Goal: Transaction & Acquisition: Purchase product/service

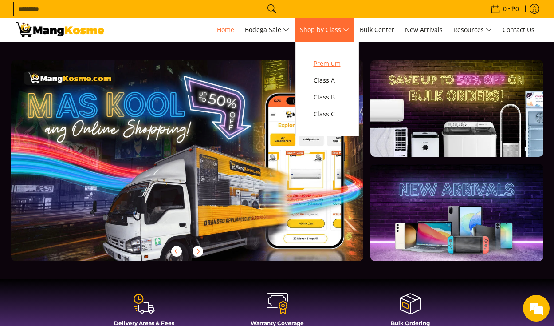
click at [336, 64] on span "Premium" at bounding box center [327, 63] width 27 height 11
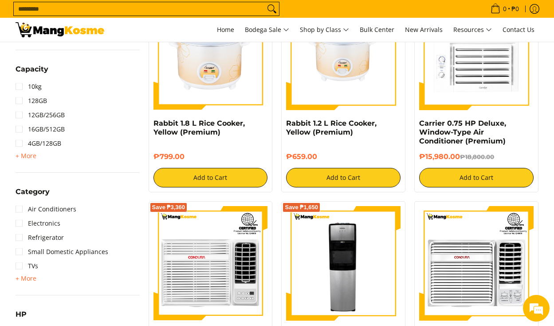
scroll to position [439, 0]
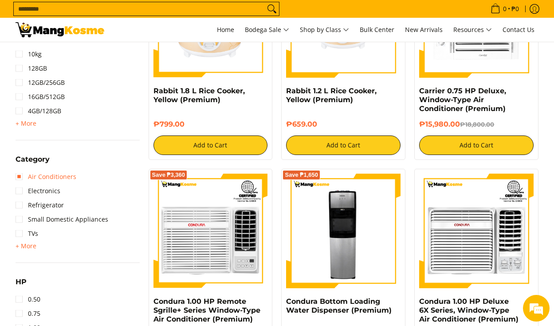
click at [19, 176] on link "Air Conditioners" at bounding box center [46, 177] width 61 height 14
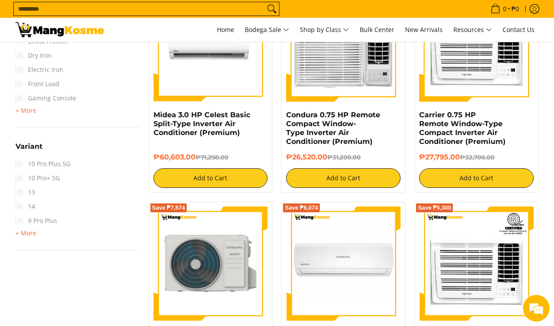
scroll to position [1093, 0]
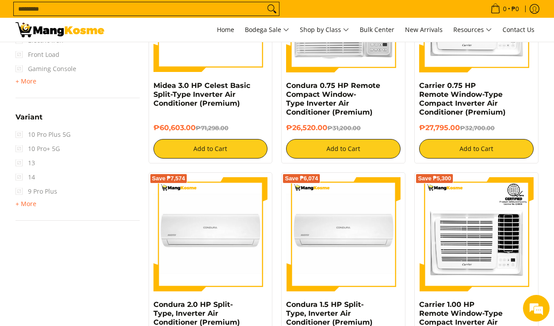
click at [179, 7] on input "Search..." at bounding box center [139, 8] width 251 height 13
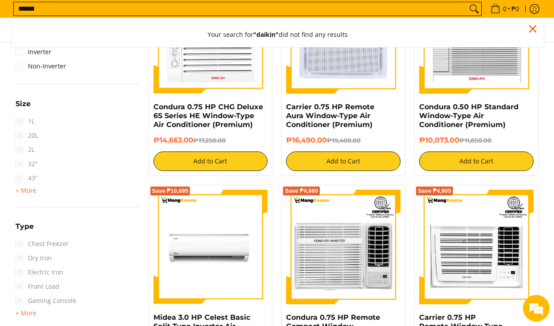
scroll to position [823, 0]
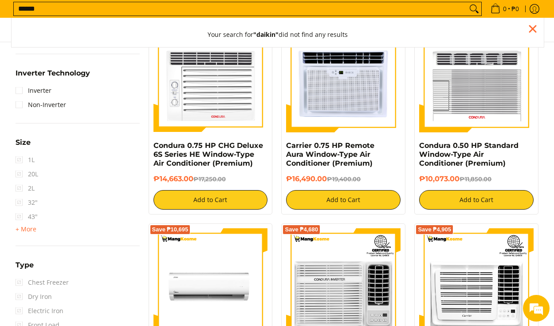
type input "******"
click at [471, 9] on button "Search" at bounding box center [474, 8] width 14 height 13
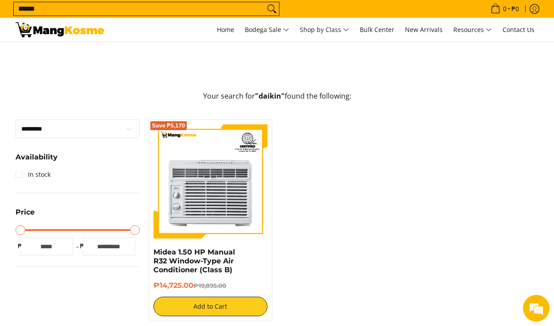
scroll to position [291, 0]
